Goal: Task Accomplishment & Management: Use online tool/utility

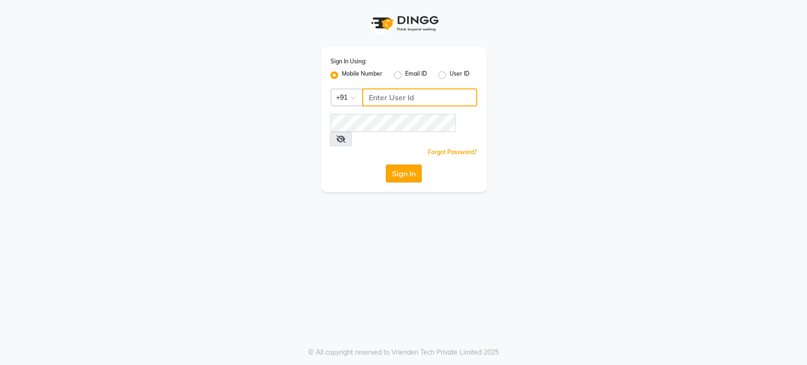
type input "9901294692"
click at [408, 166] on button "Sign In" at bounding box center [404, 174] width 36 height 18
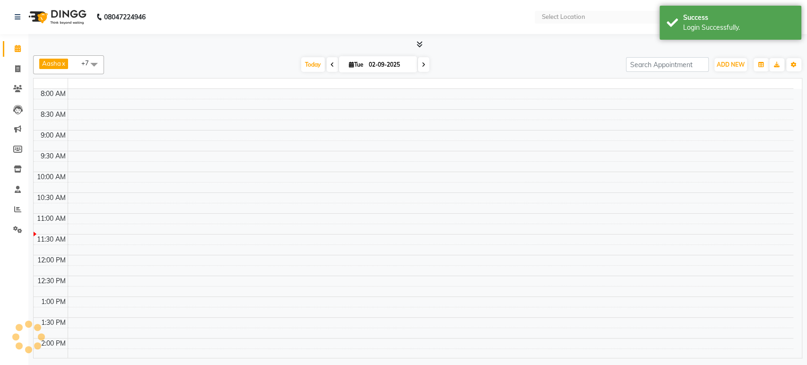
select select "en"
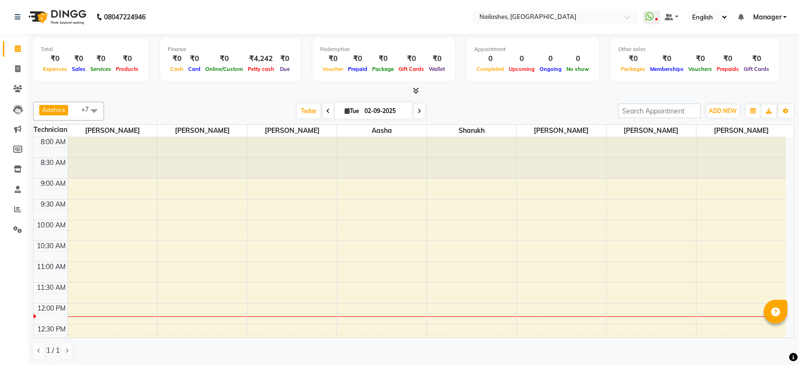
click at [395, 111] on input "02-09-2025" at bounding box center [385, 111] width 47 height 14
select select "9"
select select "2025"
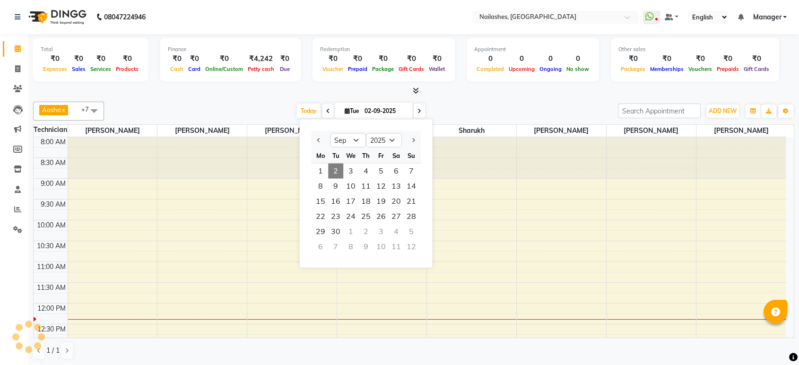
click at [441, 102] on div "Aasha x HIMANSHU x KRISHNA x [PERSON_NAME] x [PERSON_NAME] x [PERSON_NAME] x +7…" at bounding box center [414, 111] width 762 height 19
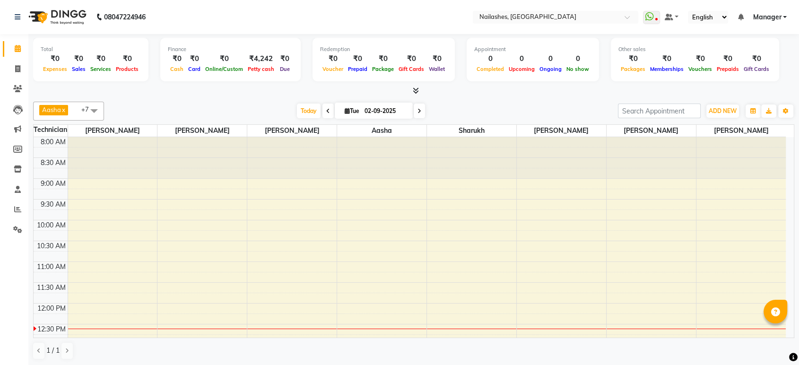
click at [416, 88] on icon at bounding box center [416, 90] width 6 height 7
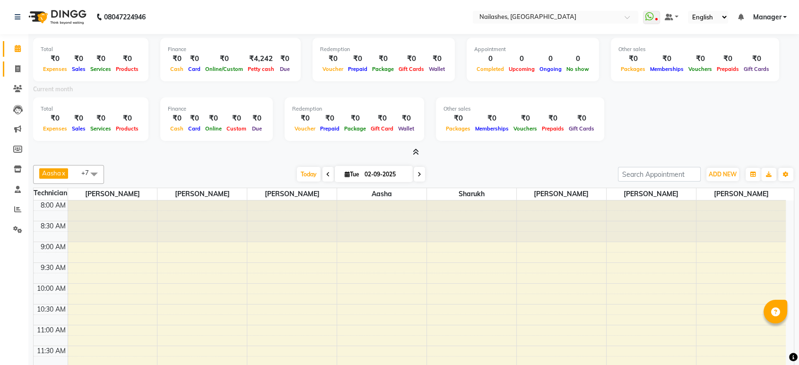
click at [18, 61] on link "Invoice" at bounding box center [14, 69] width 23 height 16
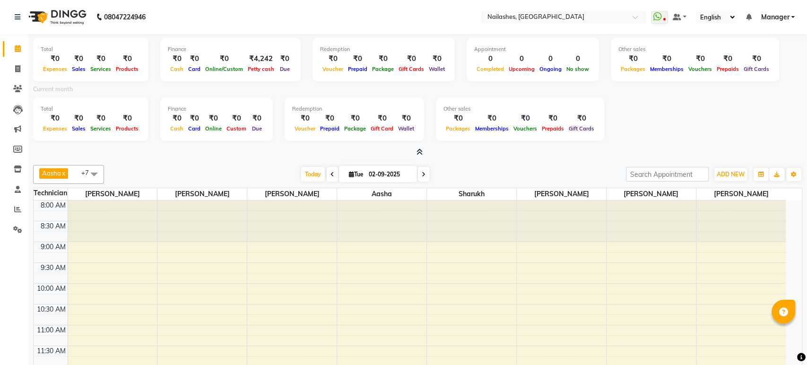
select select "service"
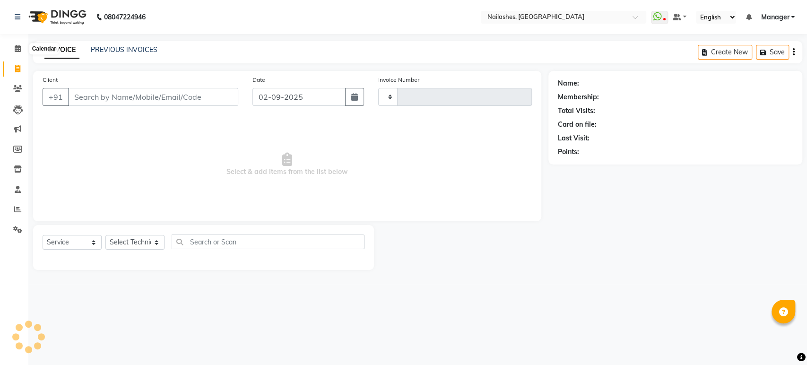
type input "1642"
select select "4251"
click at [10, 45] on span at bounding box center [17, 49] width 17 height 11
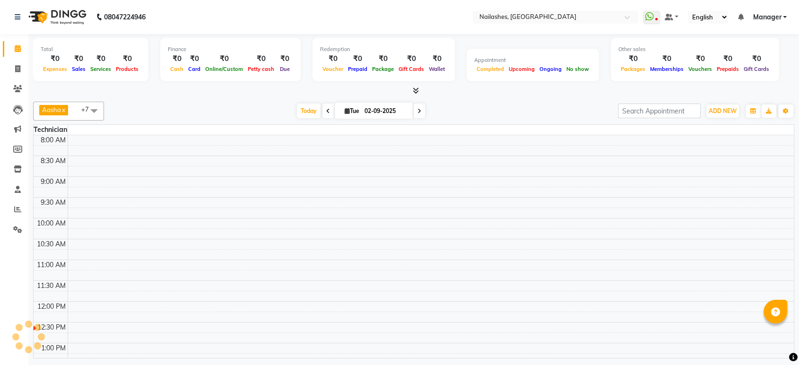
scroll to position [166, 0]
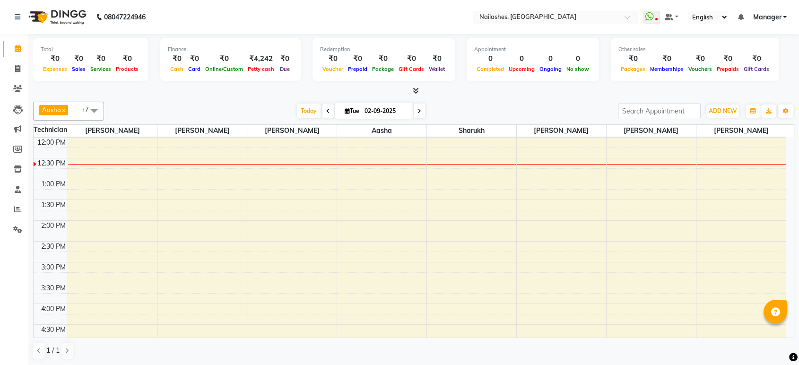
click at [417, 92] on icon at bounding box center [416, 90] width 6 height 7
